Goal: Obtain resource: Download file/media

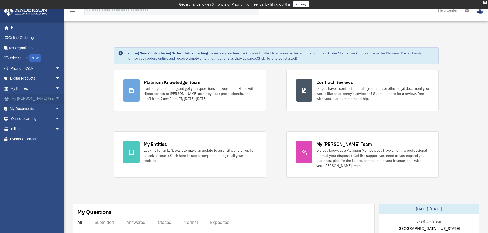
click at [23, 100] on link "My Anderson Team arrow_drop_down" at bounding box center [36, 99] width 64 height 10
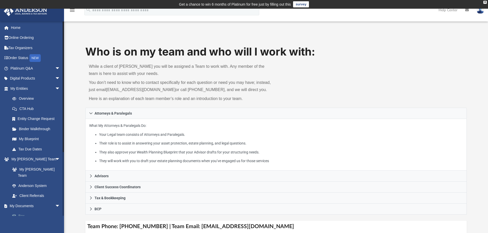
click at [22, 211] on link "Box" at bounding box center [37, 216] width 61 height 10
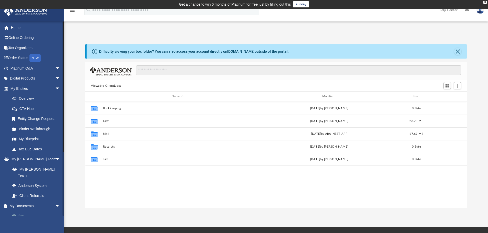
scroll to position [113, 377]
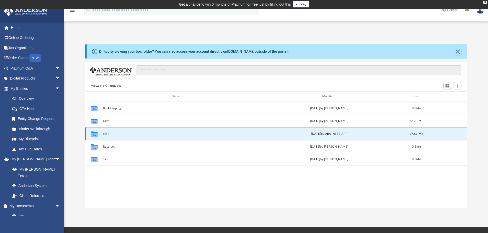
click at [106, 135] on button "Mail" at bounding box center [177, 133] width 149 height 3
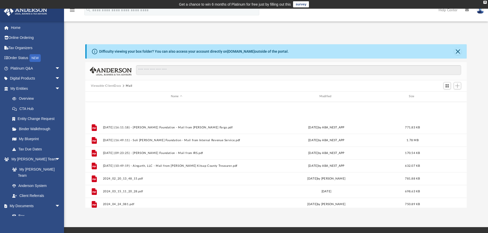
scroll to position [214, 0]
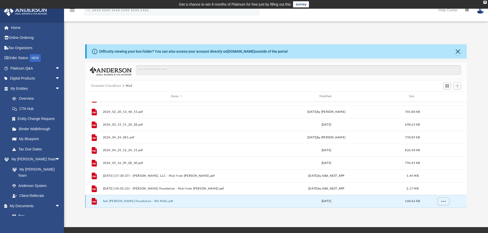
click at [137, 203] on button "Soli Deo Gloria Foundation - IRS MAIL.pdf" at bounding box center [176, 201] width 147 height 3
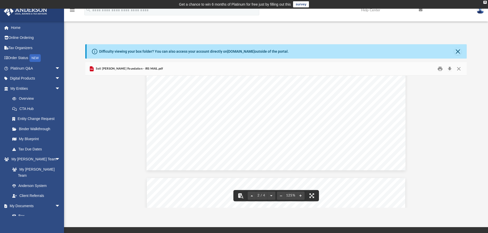
scroll to position [615, 0]
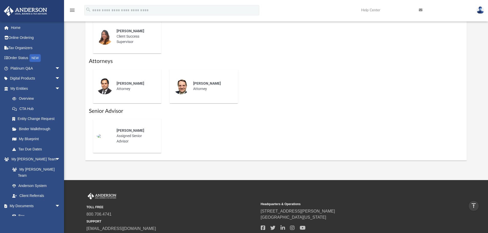
scroll to position [230, 0]
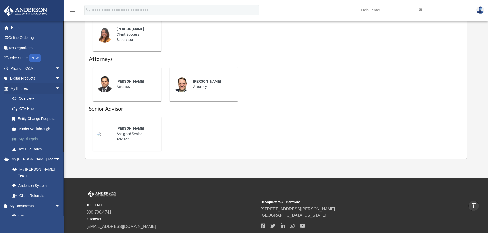
click at [32, 141] on link "My Blueprint" at bounding box center [37, 139] width 61 height 10
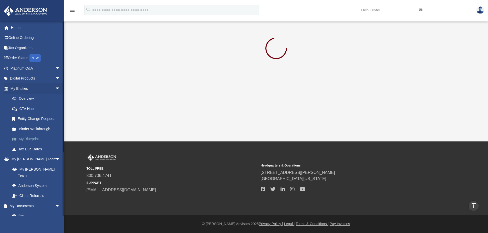
click at [32, 141] on link "My Blueprint" at bounding box center [37, 139] width 61 height 10
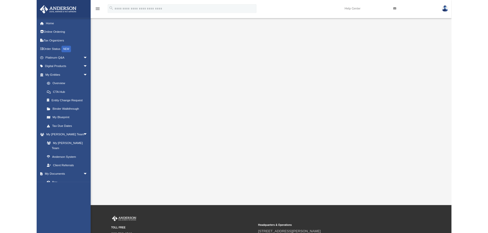
scroll to position [26, 0]
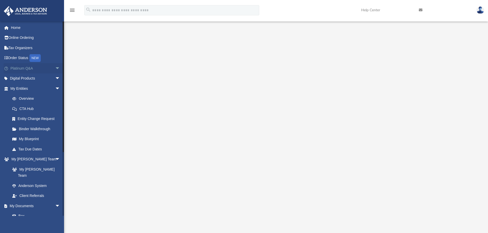
click at [26, 68] on link "Platinum Q&A arrow_drop_down" at bounding box center [36, 68] width 64 height 10
